Goal: Transaction & Acquisition: Purchase product/service

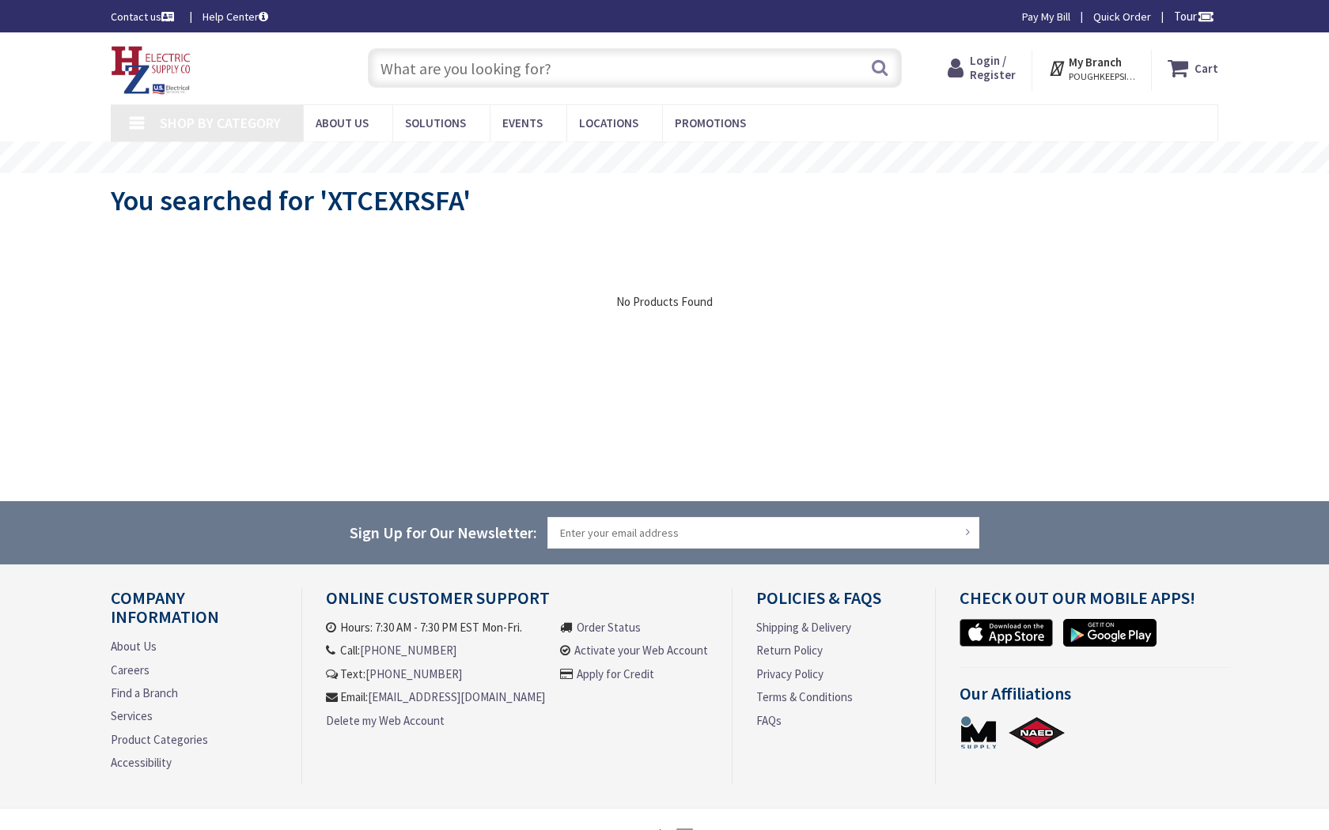
type input "Links Dr, Reston, [GEOGRAPHIC_DATA] 20190, [GEOGRAPHIC_DATA]"
